Goal: Navigation & Orientation: Find specific page/section

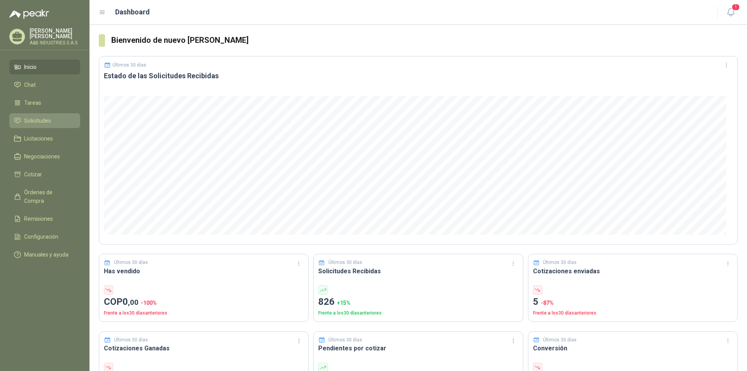
click at [53, 119] on li "Solicitudes" at bounding box center [44, 120] width 61 height 9
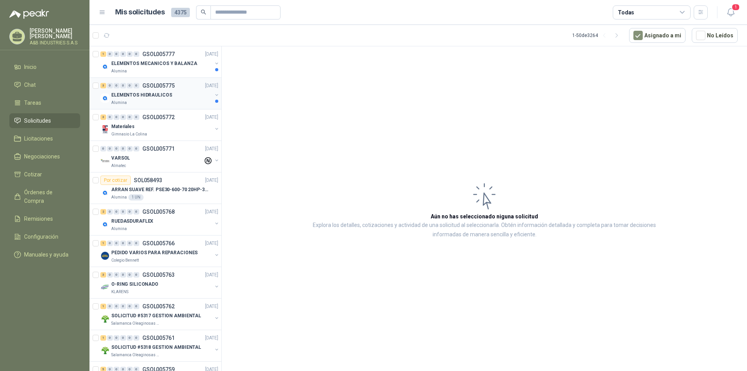
click at [158, 100] on div "Alumina" at bounding box center [161, 103] width 101 height 6
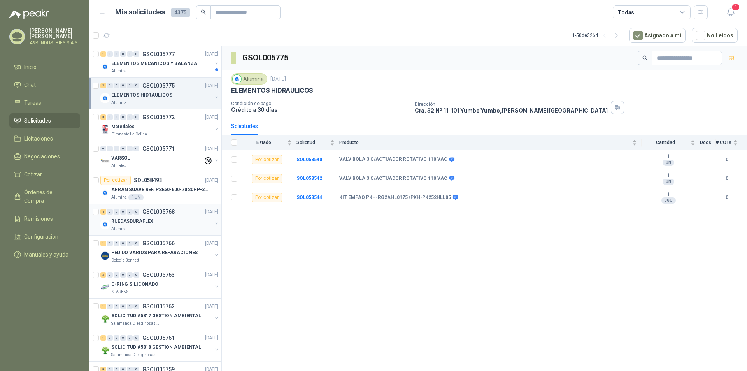
click at [170, 217] on div "RUEDASDURAFLEX" at bounding box center [161, 220] width 101 height 9
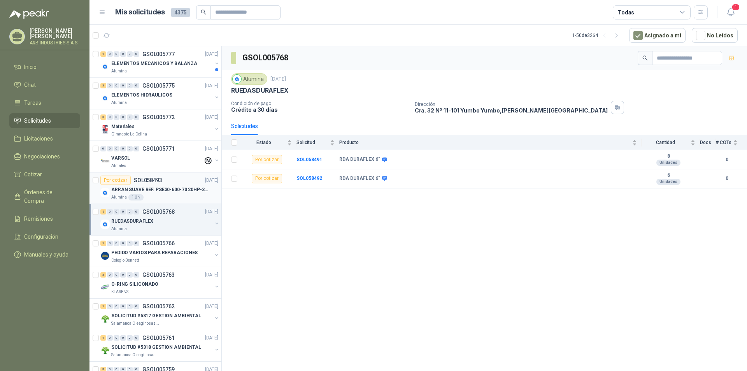
click at [142, 200] on article "Por cotizar SOL058493 [DATE] ARRAN SUAVE REF. PSE30-600-70 20HP-30A Alumina 1 UN" at bounding box center [156, 188] width 132 height 32
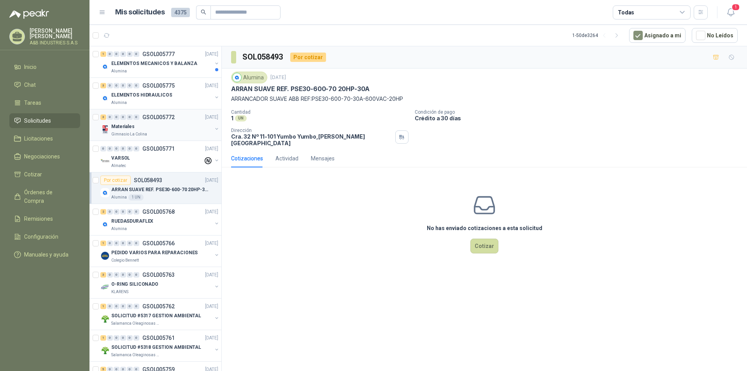
click at [173, 126] on div "Materiales" at bounding box center [161, 126] width 101 height 9
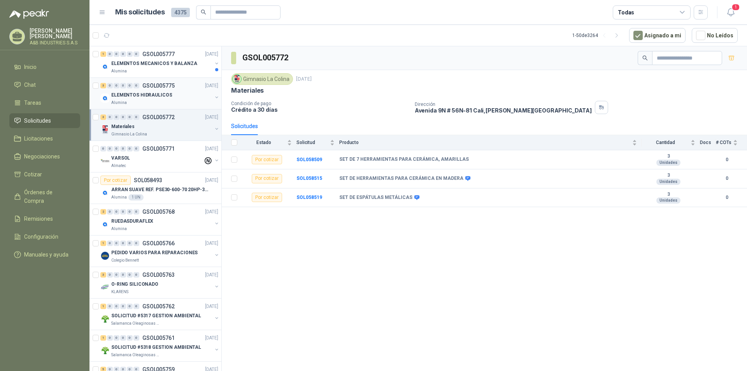
click at [165, 107] on div "3 0 0 0 0 0 GSOL005775 [DATE] ELEMENTOS HIDRAULICOS Alumina" at bounding box center [156, 94] width 132 height 32
click at [172, 88] on p "GSOL005775" at bounding box center [158, 85] width 32 height 5
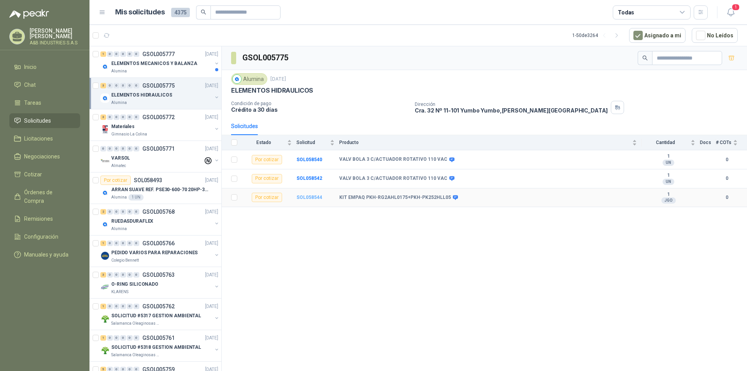
click at [312, 199] on b "SOL058544" at bounding box center [310, 197] width 26 height 5
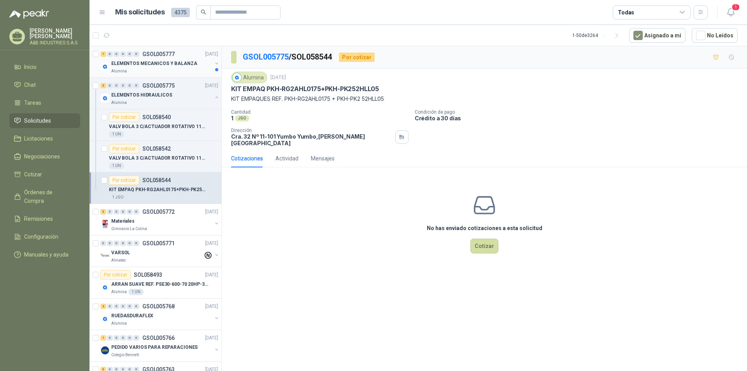
click at [154, 65] on p "ELEMENTOS MECANICOS Y BALANZA" at bounding box center [154, 63] width 86 height 7
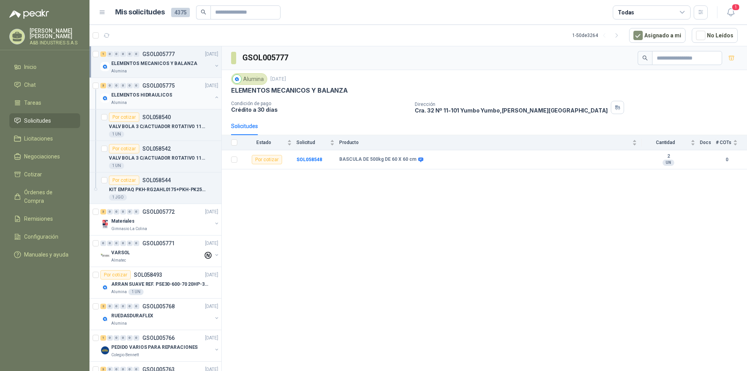
click at [160, 100] on div "Alumina" at bounding box center [161, 103] width 101 height 6
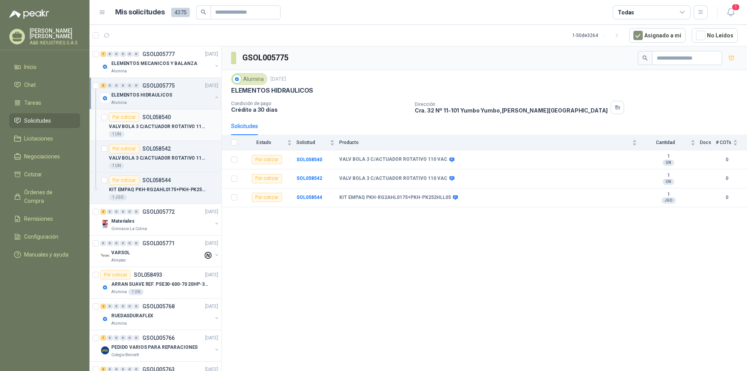
click at [170, 124] on p "VALV BOLA 3 C/ACTUADOR ROTATIVO 110 VAC" at bounding box center [157, 126] width 97 height 7
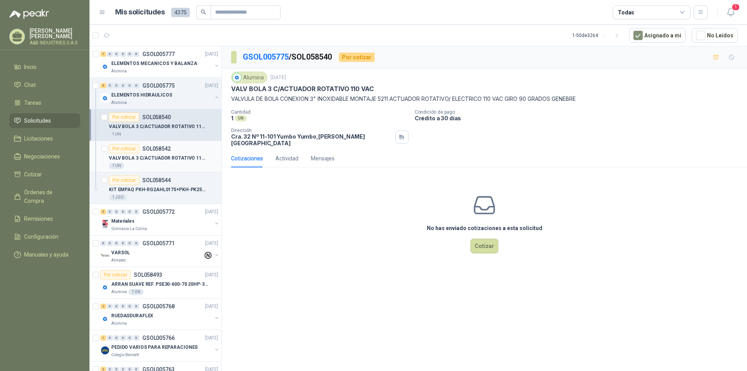
click at [169, 152] on div "Por cotizar SOL058542" at bounding box center [140, 148] width 62 height 9
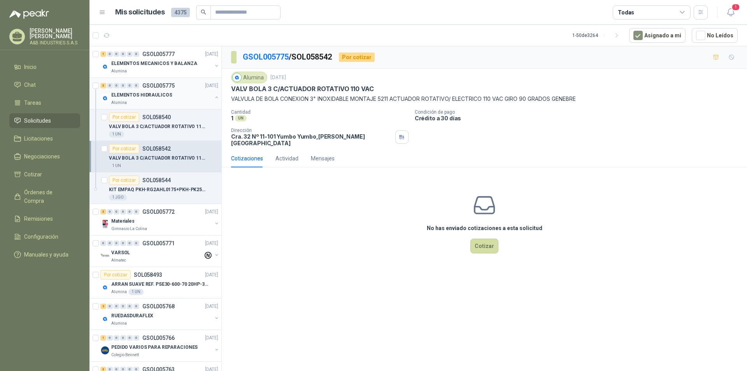
click at [184, 108] on div "3 0 0 0 0 0 GSOL005775 [DATE] ELEMENTOS HIDRAULICOS Alumina" at bounding box center [156, 94] width 132 height 32
click at [174, 126] on p "VALV BOLA 3 C/ACTUADOR ROTATIVO 110 VAC" at bounding box center [157, 126] width 97 height 7
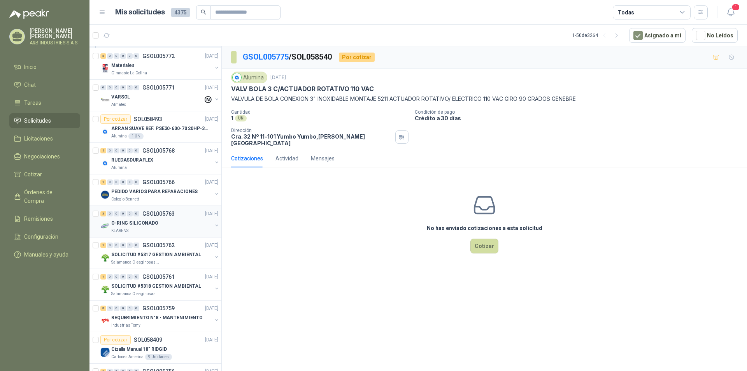
scroll to position [195, 0]
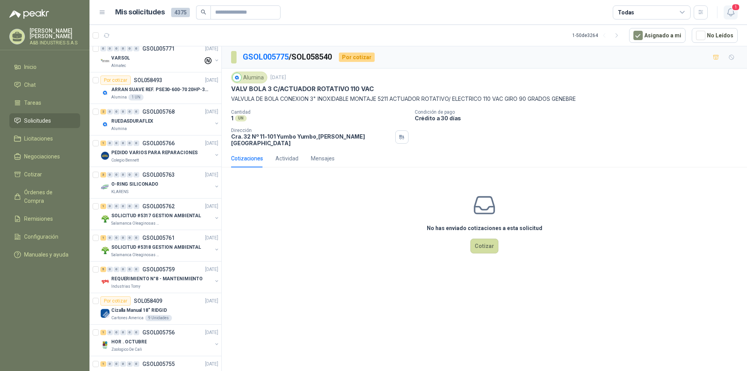
click at [733, 14] on icon "button" at bounding box center [730, 12] width 7 height 7
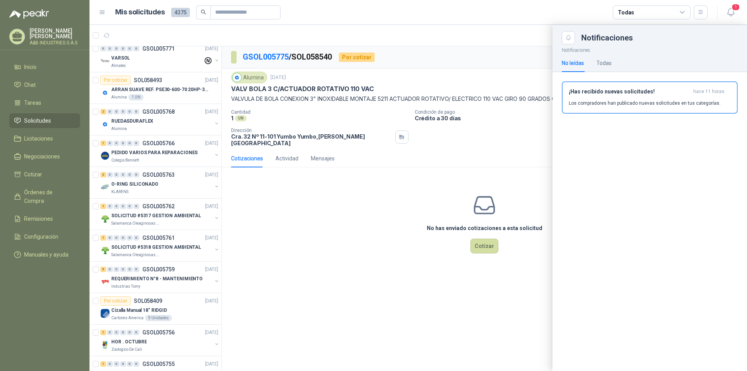
click at [567, 60] on div "No leídas" at bounding box center [573, 63] width 22 height 9
click at [608, 63] on div "Todas" at bounding box center [604, 63] width 15 height 9
click at [597, 95] on div "¡Has recibido nuevas solicitudes! hace 11 horas Los compradores han publicado n…" at bounding box center [650, 97] width 162 height 18
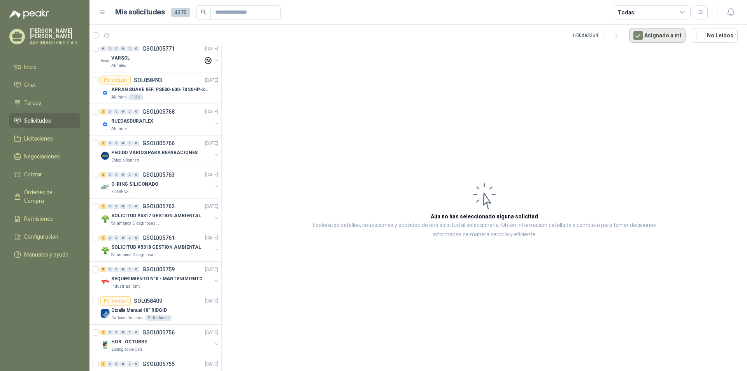
click at [663, 40] on button "Asignado a mi" at bounding box center [657, 35] width 56 height 15
click at [649, 33] on button "Asignado a mi" at bounding box center [657, 35] width 56 height 15
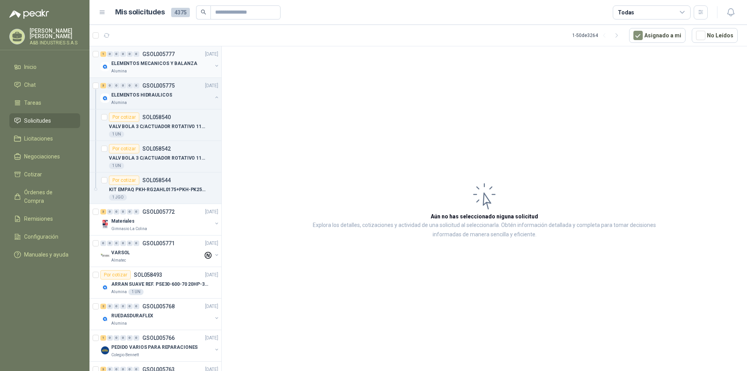
click at [147, 61] on p "ELEMENTOS MECANICOS Y BALANZA" at bounding box center [154, 63] width 86 height 7
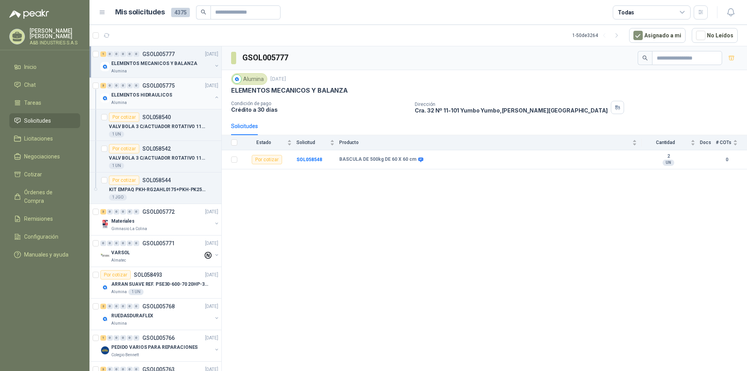
click at [148, 97] on p "ELEMENTOS HIDRAULICOS" at bounding box center [141, 94] width 61 height 7
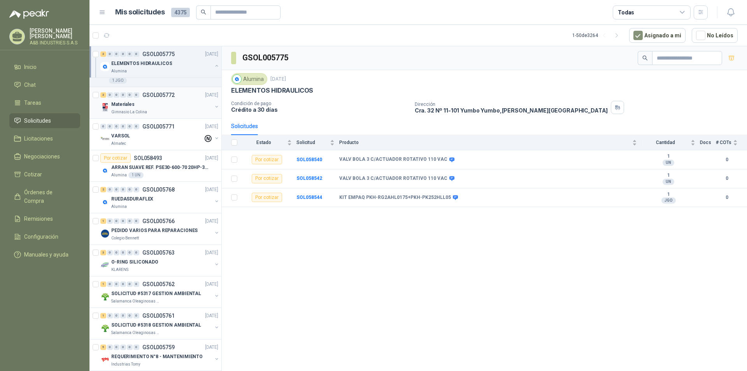
scroll to position [195, 0]
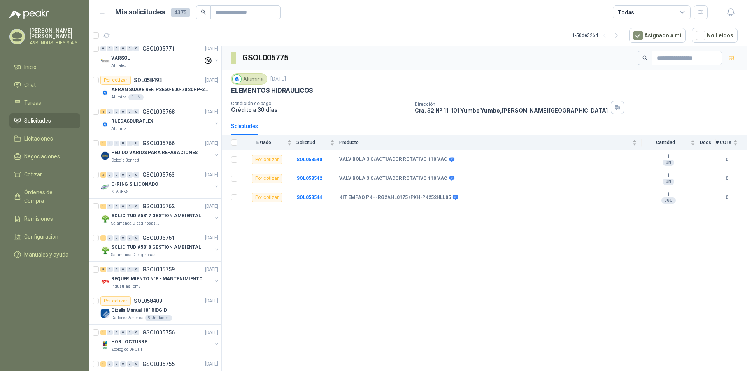
click at [184, 192] on div "KLARENS" at bounding box center [161, 192] width 101 height 6
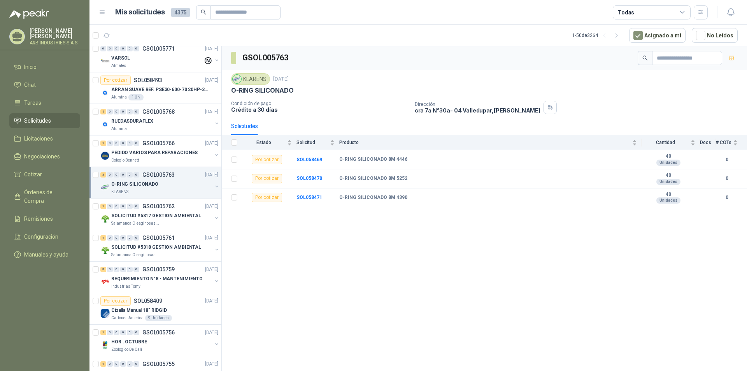
scroll to position [234, 0]
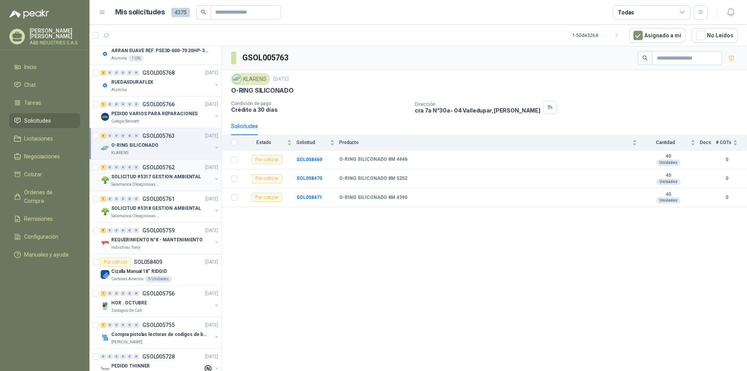
click at [172, 177] on p "SOLICITUD #5317 GESTION AMBIENTAL" at bounding box center [156, 176] width 90 height 7
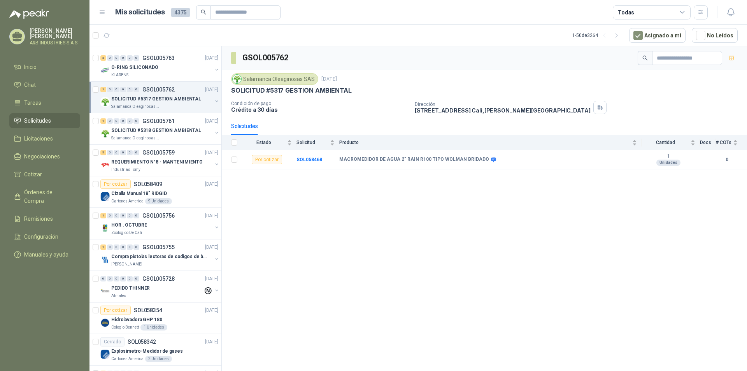
scroll to position [272, 0]
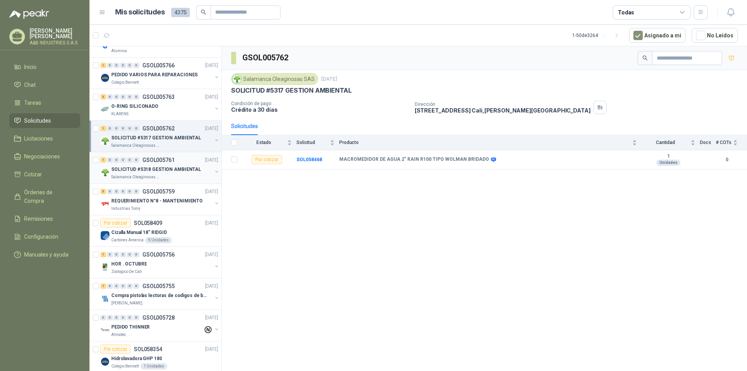
click at [174, 170] on p "SOLICITUD #5318 GESTION AMBIENTAL" at bounding box center [156, 169] width 90 height 7
click at [169, 195] on div "5 0 0 0 0 0 GSOL005759 [DATE]" at bounding box center [159, 191] width 119 height 9
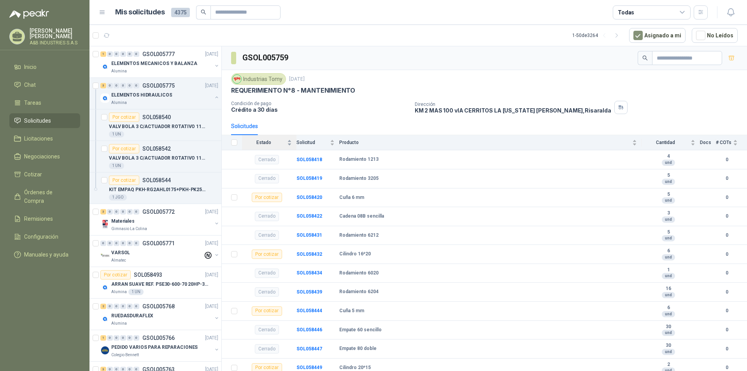
click at [270, 143] on span "Estado" at bounding box center [264, 142] width 44 height 5
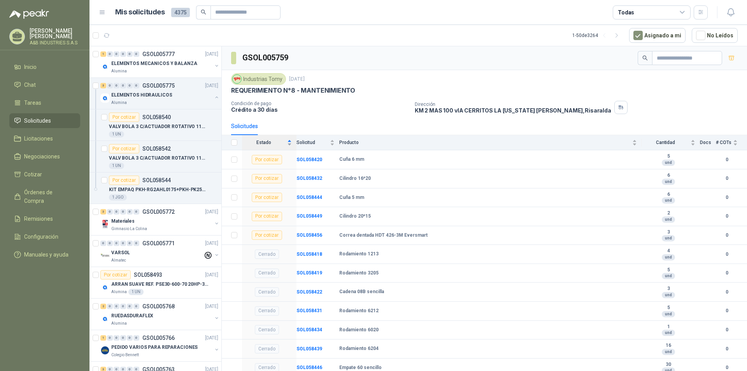
click at [270, 143] on span "Estado" at bounding box center [264, 142] width 44 height 5
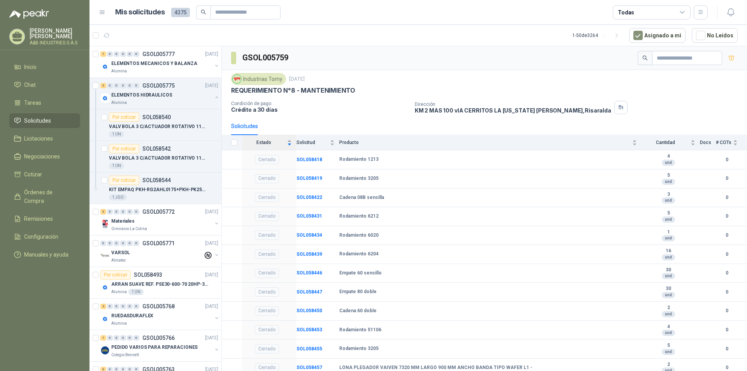
click at [270, 143] on span "Estado" at bounding box center [264, 142] width 44 height 5
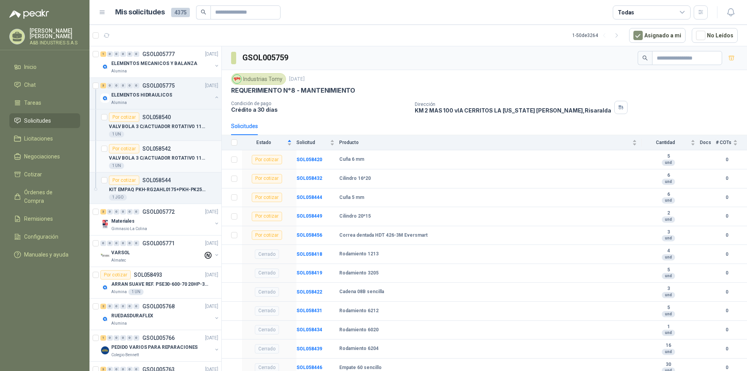
click at [178, 155] on p "VALV BOLA 3 C/ACTUADOR ROTATIVO 110 VAC" at bounding box center [157, 158] width 97 height 7
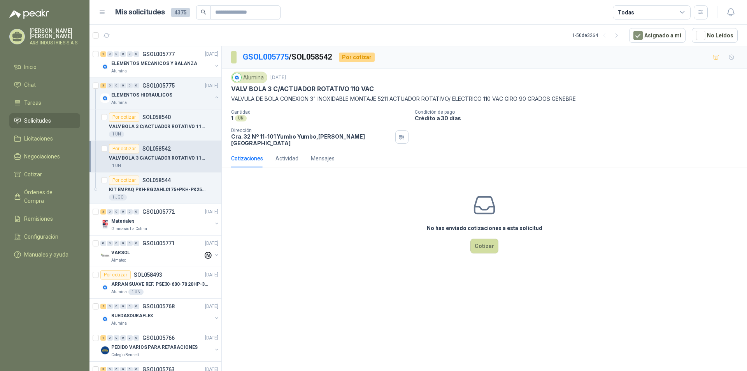
click at [156, 156] on p "VALV BOLA 3 C/ACTUADOR ROTATIVO 110 VAC" at bounding box center [157, 158] width 97 height 7
click at [152, 118] on p "SOL058540" at bounding box center [156, 116] width 28 height 5
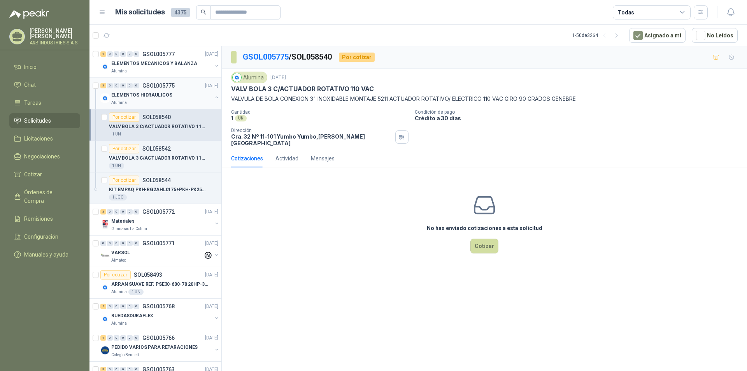
click at [150, 93] on p "ELEMENTOS HIDRAULICOS" at bounding box center [141, 94] width 61 height 7
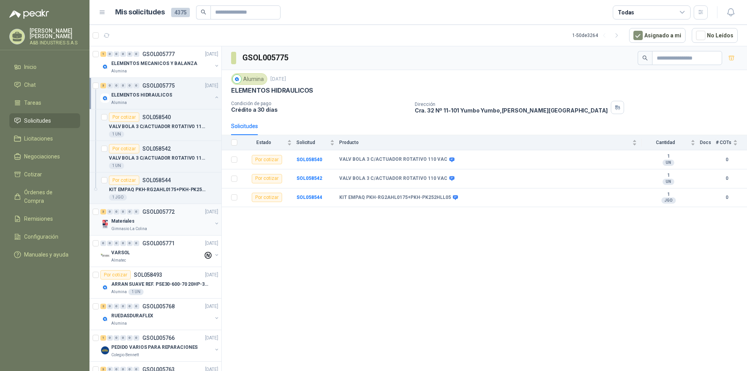
click at [151, 206] on div "3 0 0 0 0 0 GSOL005772 [DATE] Materiales Gimnasio La Colina" at bounding box center [156, 220] width 132 height 32
click at [161, 230] on div "Gimnasio La Colina" at bounding box center [161, 229] width 101 height 6
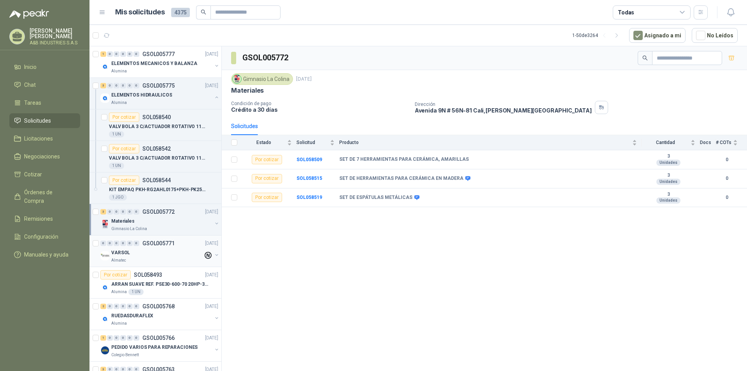
click at [164, 252] on div "VARSOL" at bounding box center [157, 252] width 92 height 9
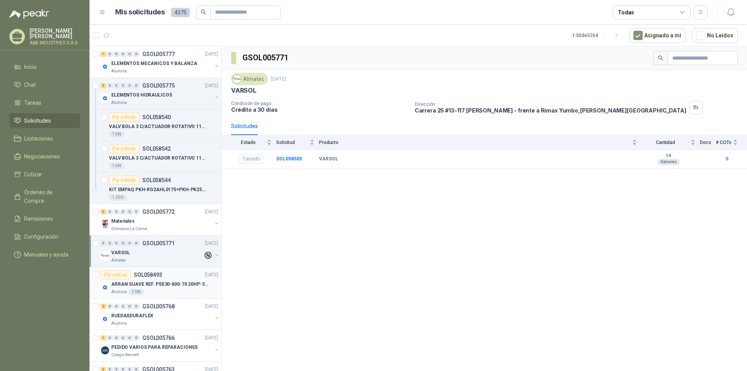
click at [156, 282] on p "ARRAN SUAVE REF. PSE30-600-70 20HP-30A" at bounding box center [159, 284] width 97 height 7
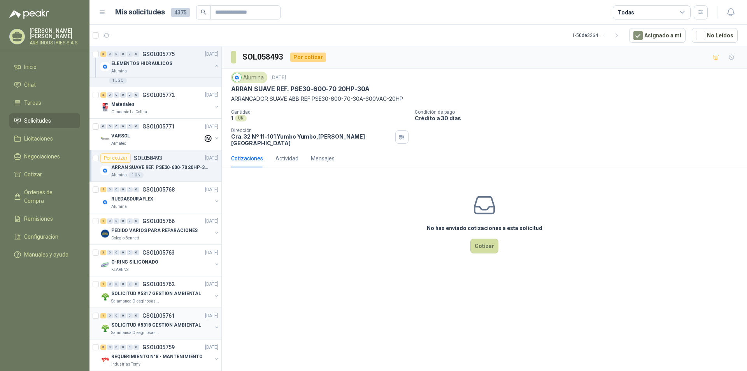
scroll to position [156, 0]
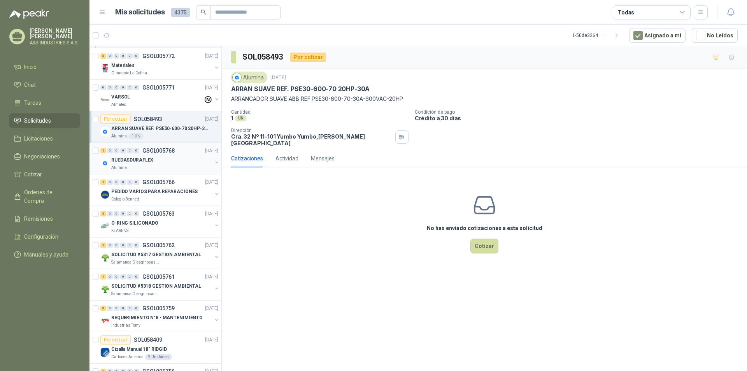
click at [174, 151] on div "2 0 0 0 0 0 GSOL005768 [DATE]" at bounding box center [159, 150] width 119 height 9
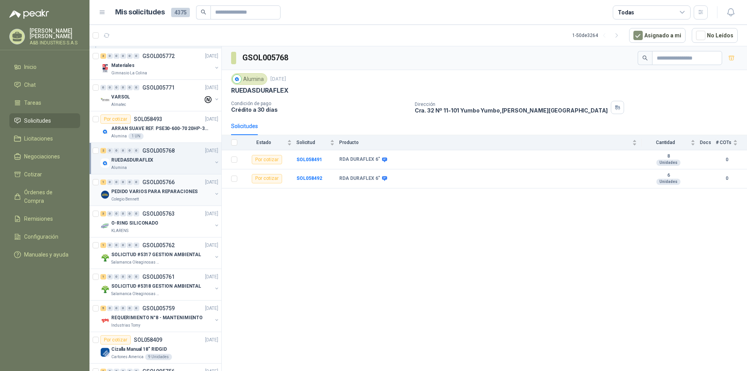
click at [180, 186] on div "1 0 0 0 0 0 GSOL005766 [DATE]" at bounding box center [159, 181] width 119 height 9
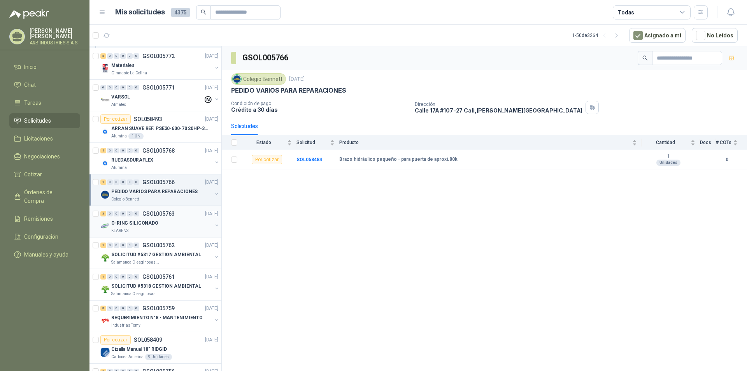
click at [169, 215] on p "GSOL005763" at bounding box center [158, 213] width 32 height 5
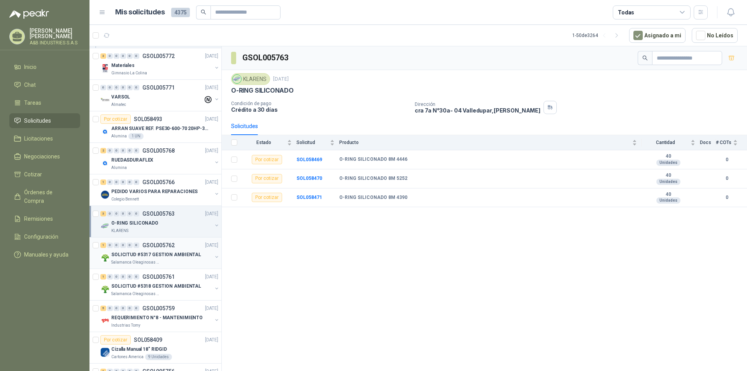
click at [160, 255] on p "SOLICITUD #5317 GESTION AMBIENTAL" at bounding box center [156, 254] width 90 height 7
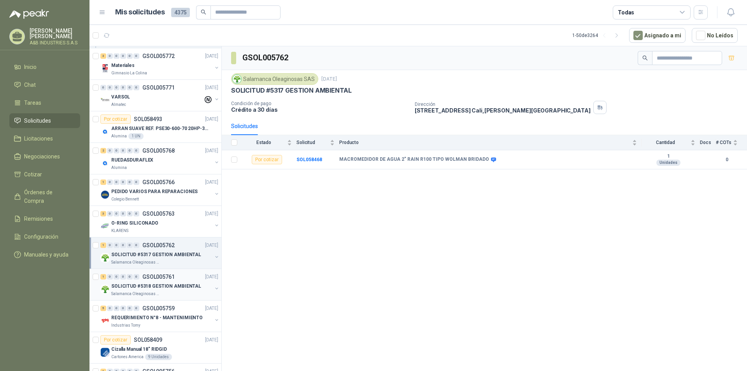
click at [184, 280] on div "1 0 0 0 0 0 GSOL005761 [DATE]" at bounding box center [159, 276] width 119 height 9
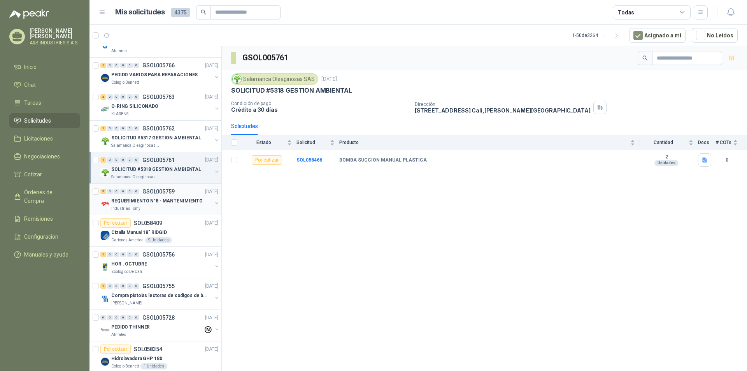
click at [158, 192] on p "GSOL005759" at bounding box center [158, 191] width 32 height 5
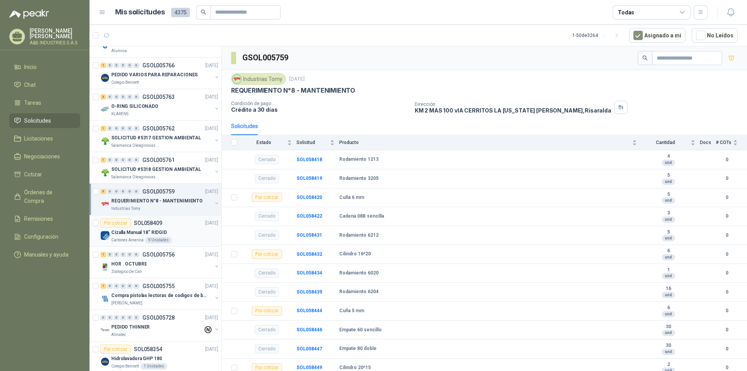
click at [170, 233] on div "Cizalla Manual 18" RIDGID" at bounding box center [164, 232] width 107 height 9
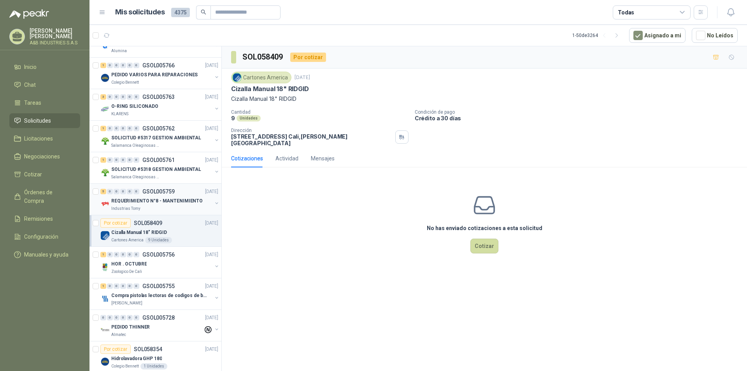
click at [172, 205] on div "REQUERIMIENTO N°8 - MANTENIMIENTO" at bounding box center [161, 200] width 101 height 9
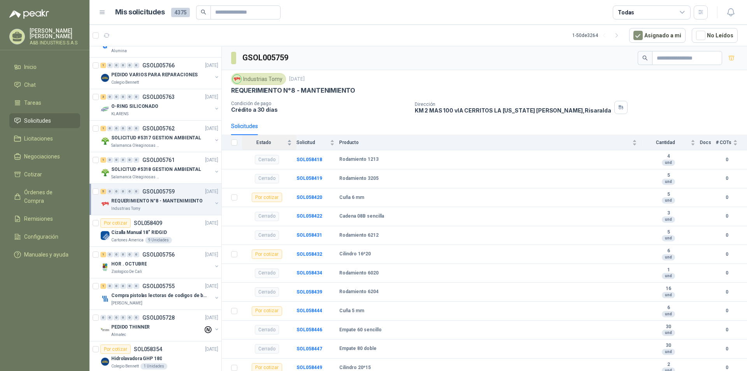
click at [266, 140] on span "Estado" at bounding box center [264, 142] width 44 height 5
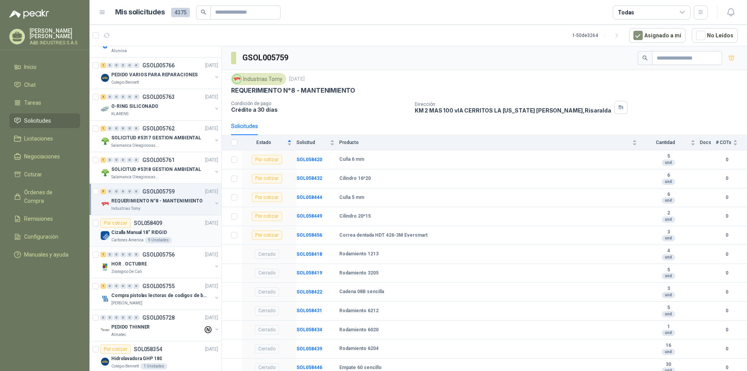
scroll to position [311, 0]
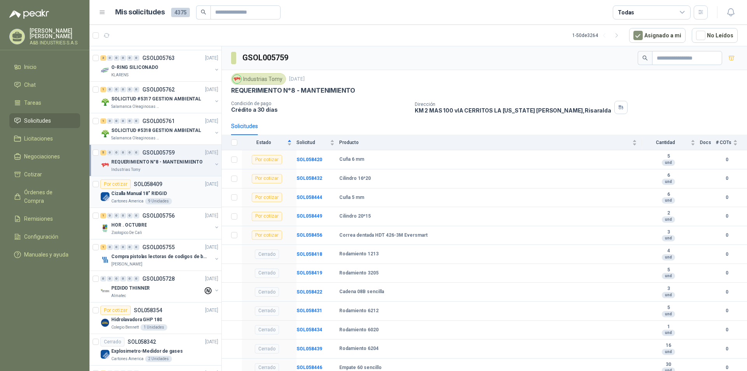
click at [177, 201] on div "Cartones America 9 Unidades" at bounding box center [164, 201] width 107 height 6
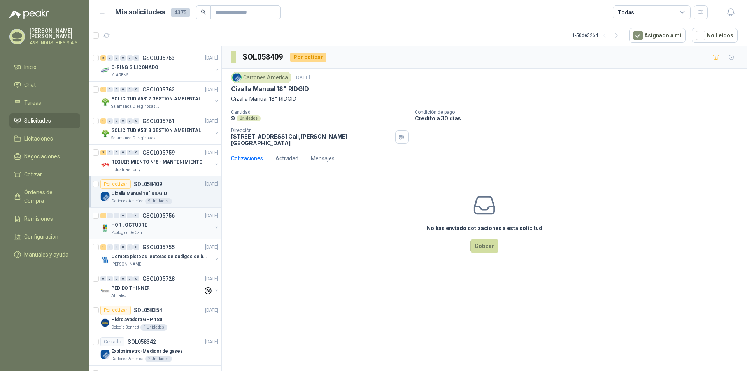
click at [179, 234] on div "Zoologico De Cali" at bounding box center [161, 233] width 101 height 6
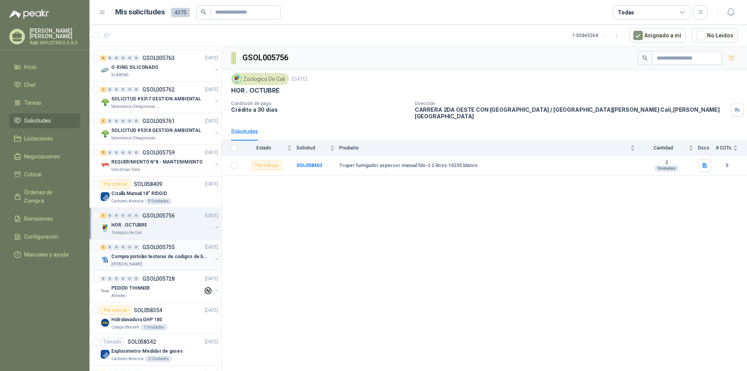
click at [159, 270] on div "1 0 0 0 0 0 GSOL005755 [DATE] Compra pistolas lectoras de codigos [PERSON_NAME]…" at bounding box center [156, 255] width 132 height 32
click at [167, 266] on div "[PERSON_NAME]" at bounding box center [161, 264] width 101 height 6
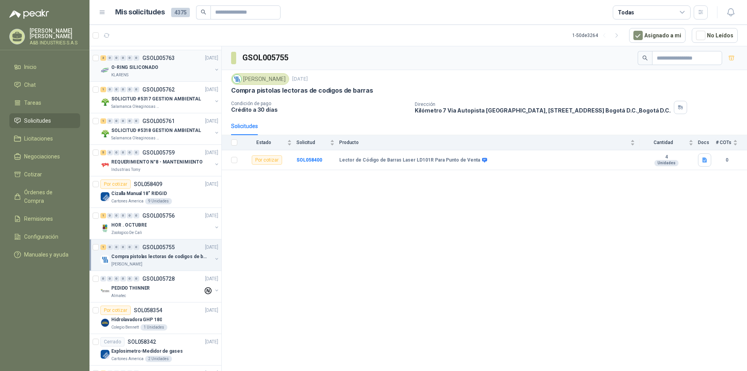
click at [163, 66] on div "O-RING SILICONADO" at bounding box center [161, 67] width 101 height 9
